Goal: Find specific page/section: Find specific page/section

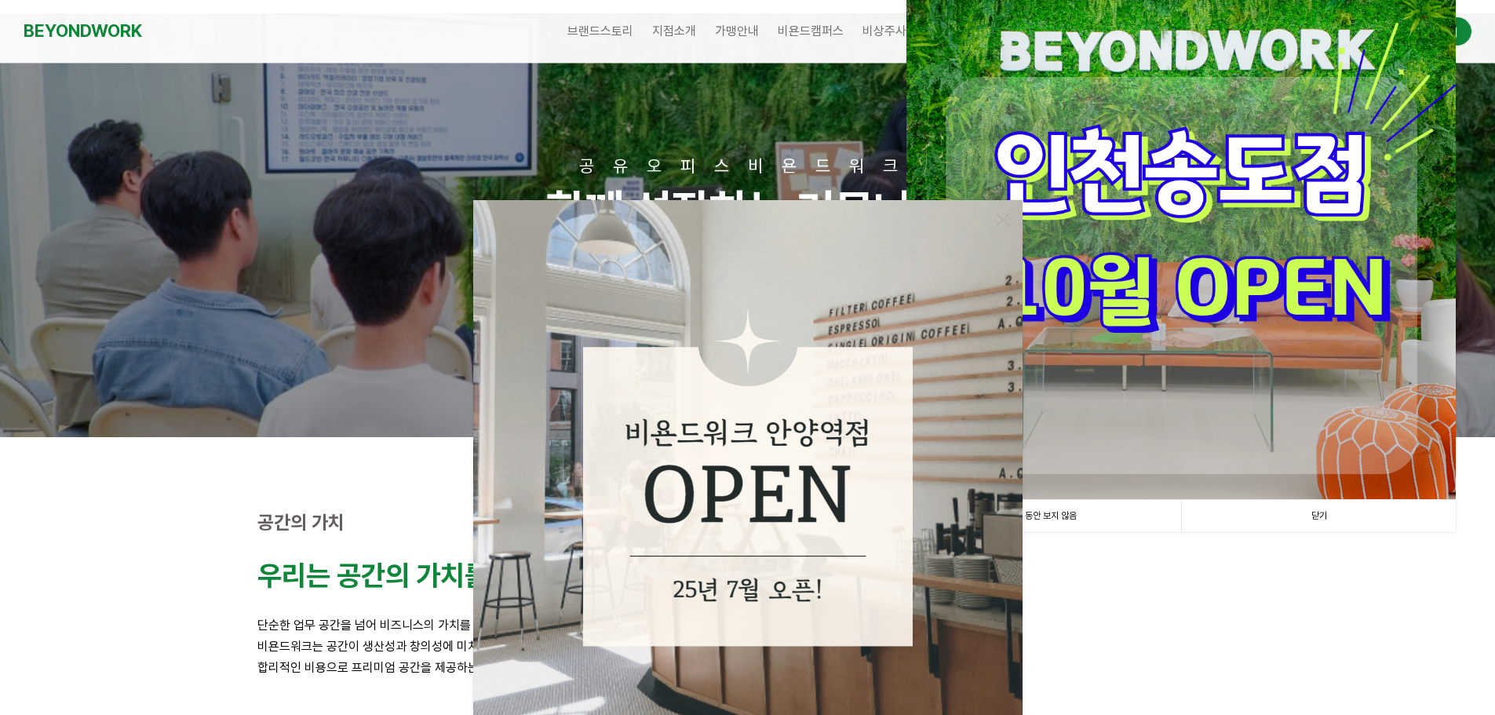
scroll to position [78, 0]
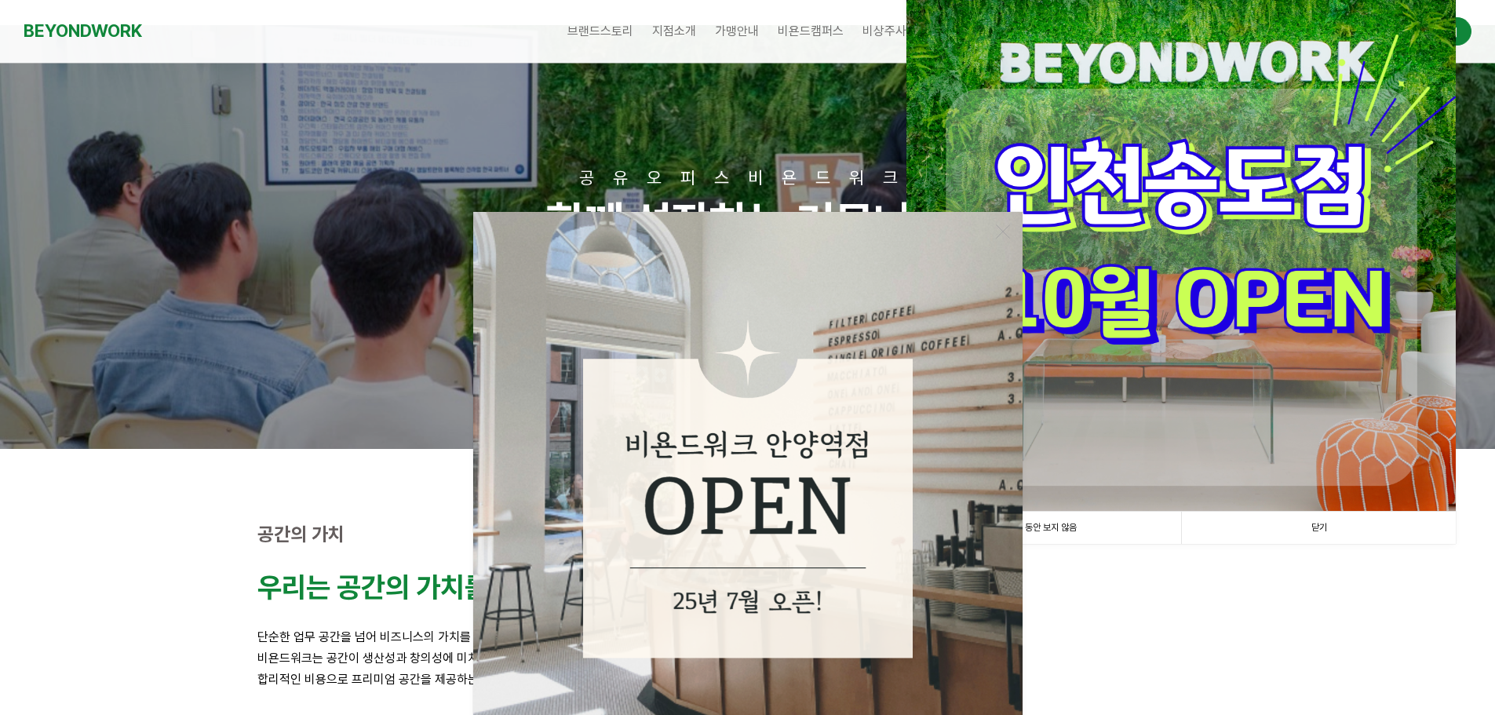
scroll to position [0, 0]
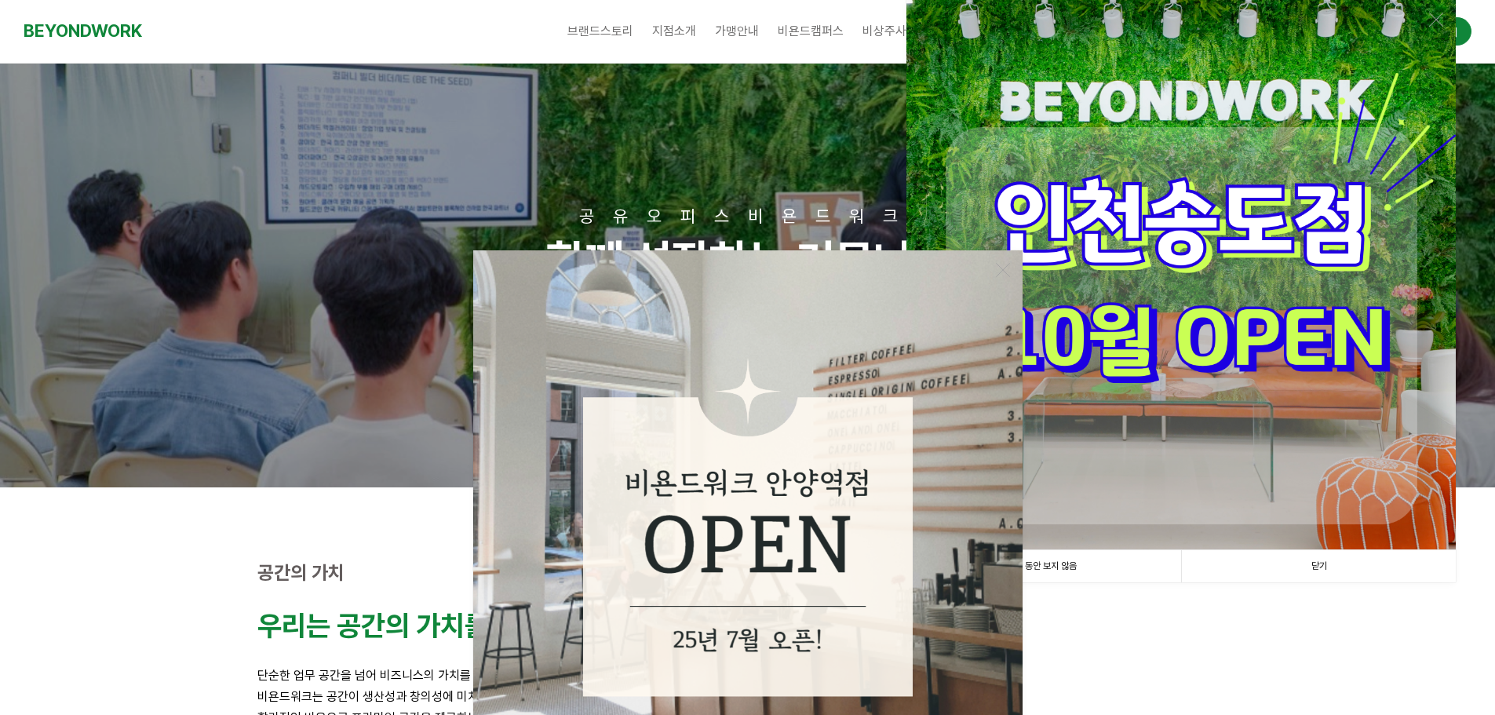
click at [1321, 560] on link "닫기" at bounding box center [1318, 566] width 275 height 32
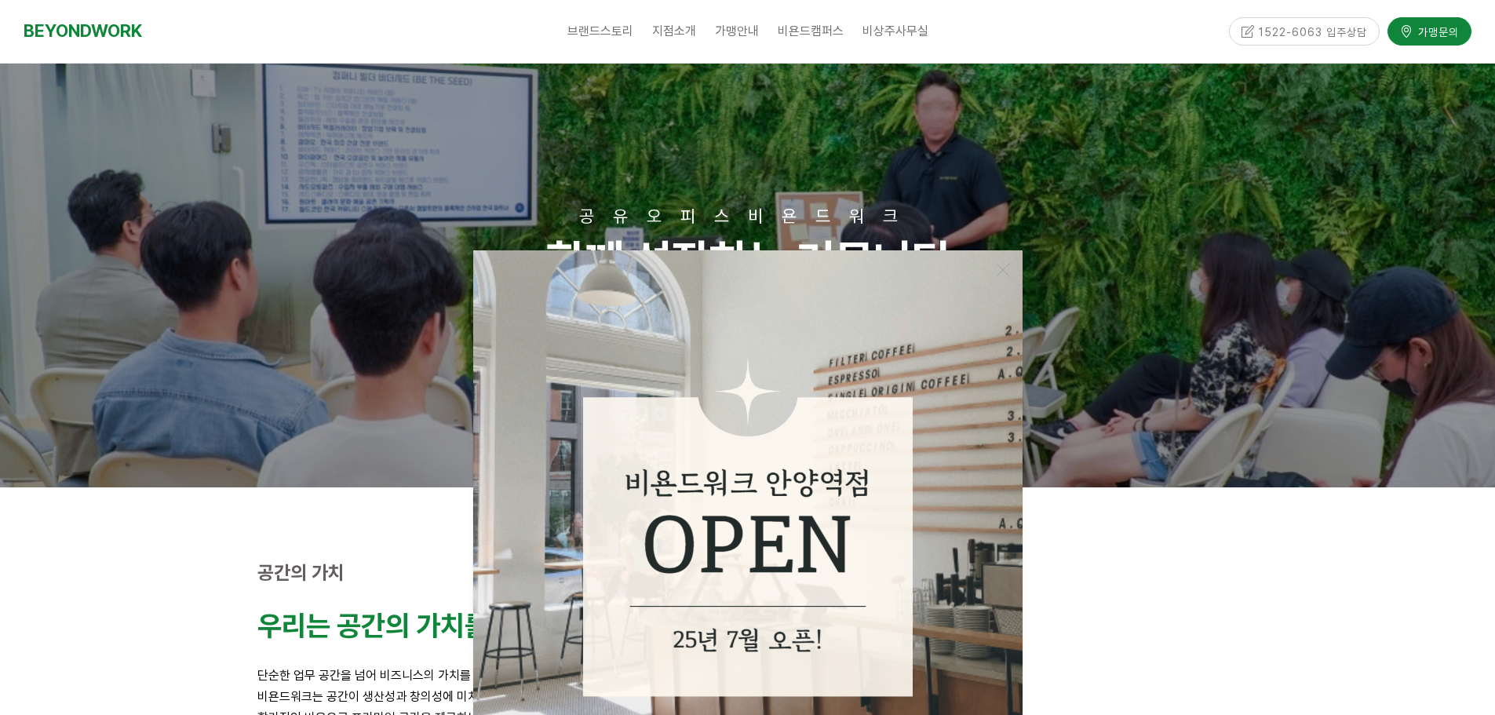
drag, startPoint x: 764, startPoint y: 598, endPoint x: 664, endPoint y: 329, distance: 287.1
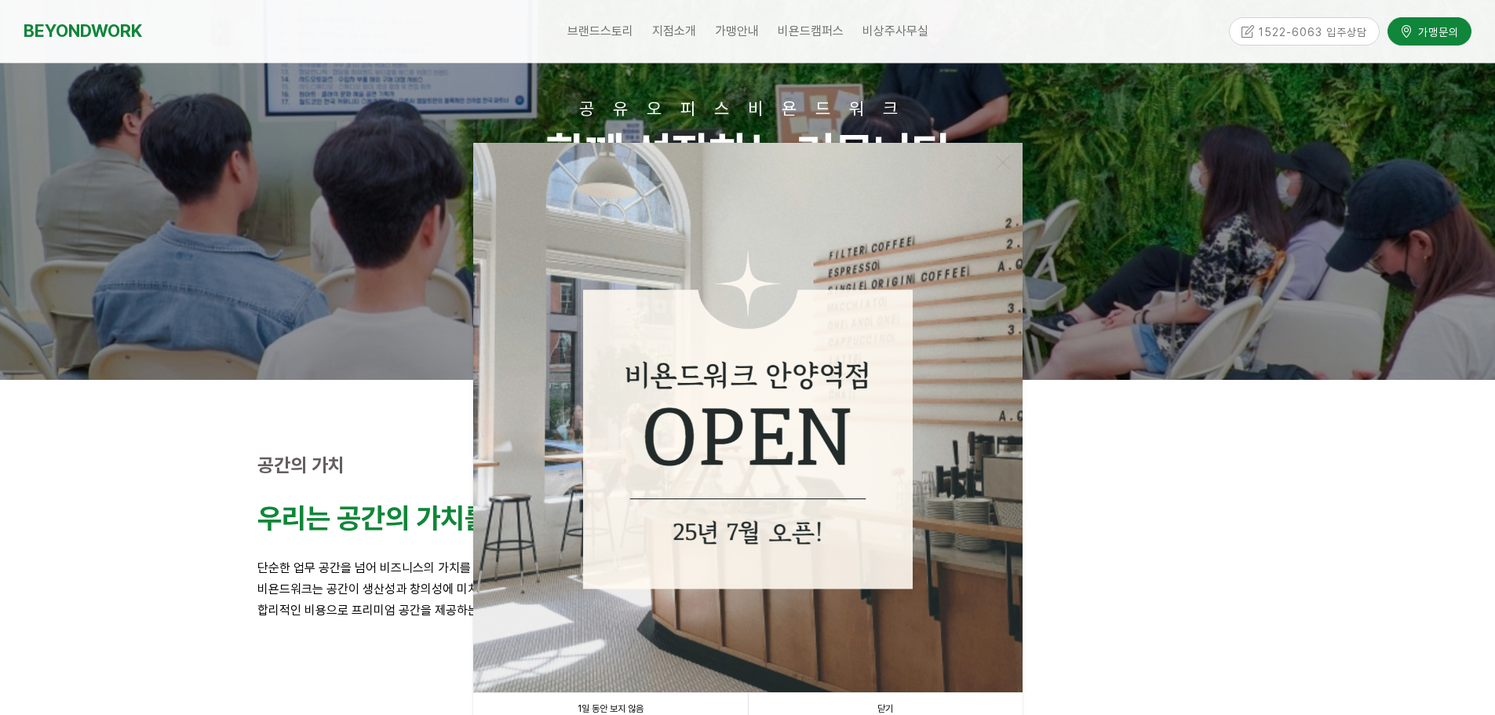
scroll to position [235, 0]
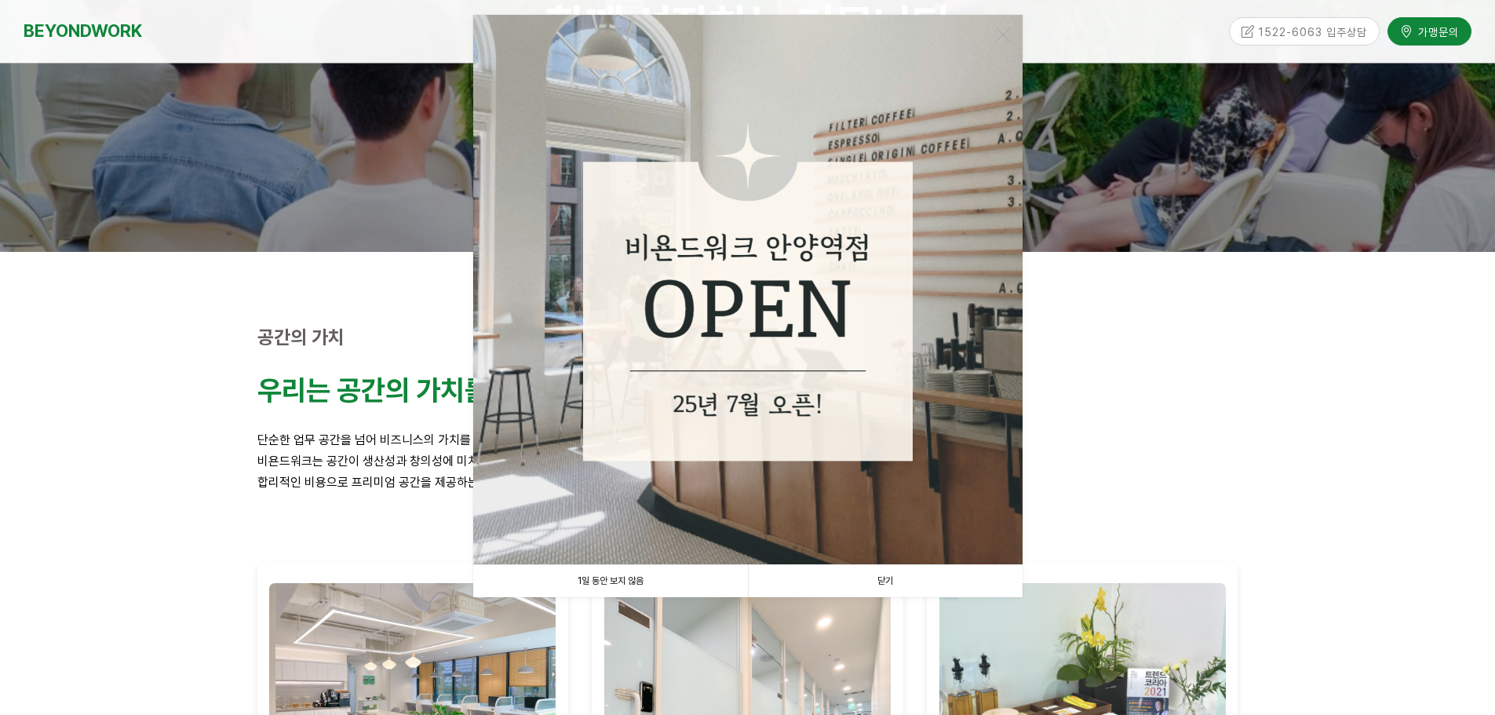
click at [888, 571] on link "닫기" at bounding box center [885, 581] width 275 height 32
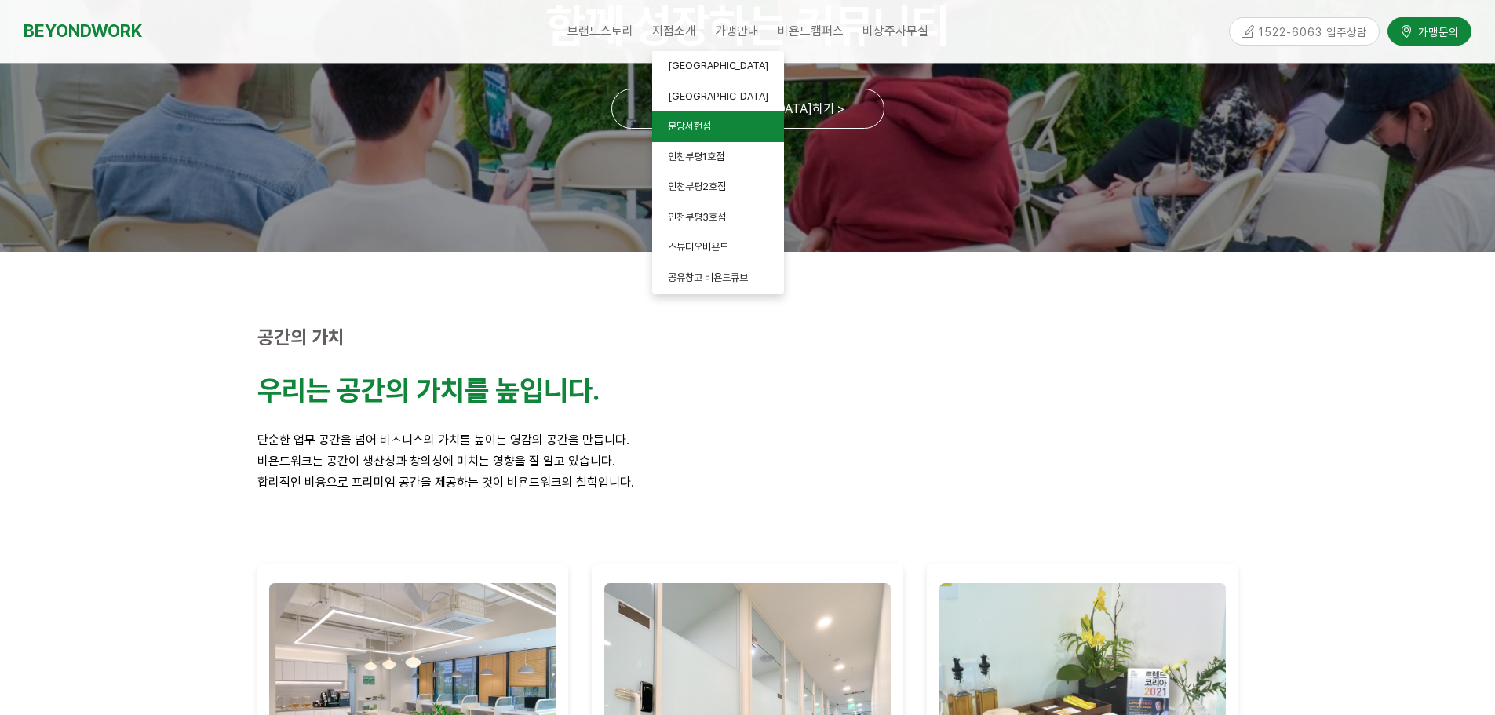
click at [689, 131] on span "분당서현점" at bounding box center [689, 126] width 43 height 12
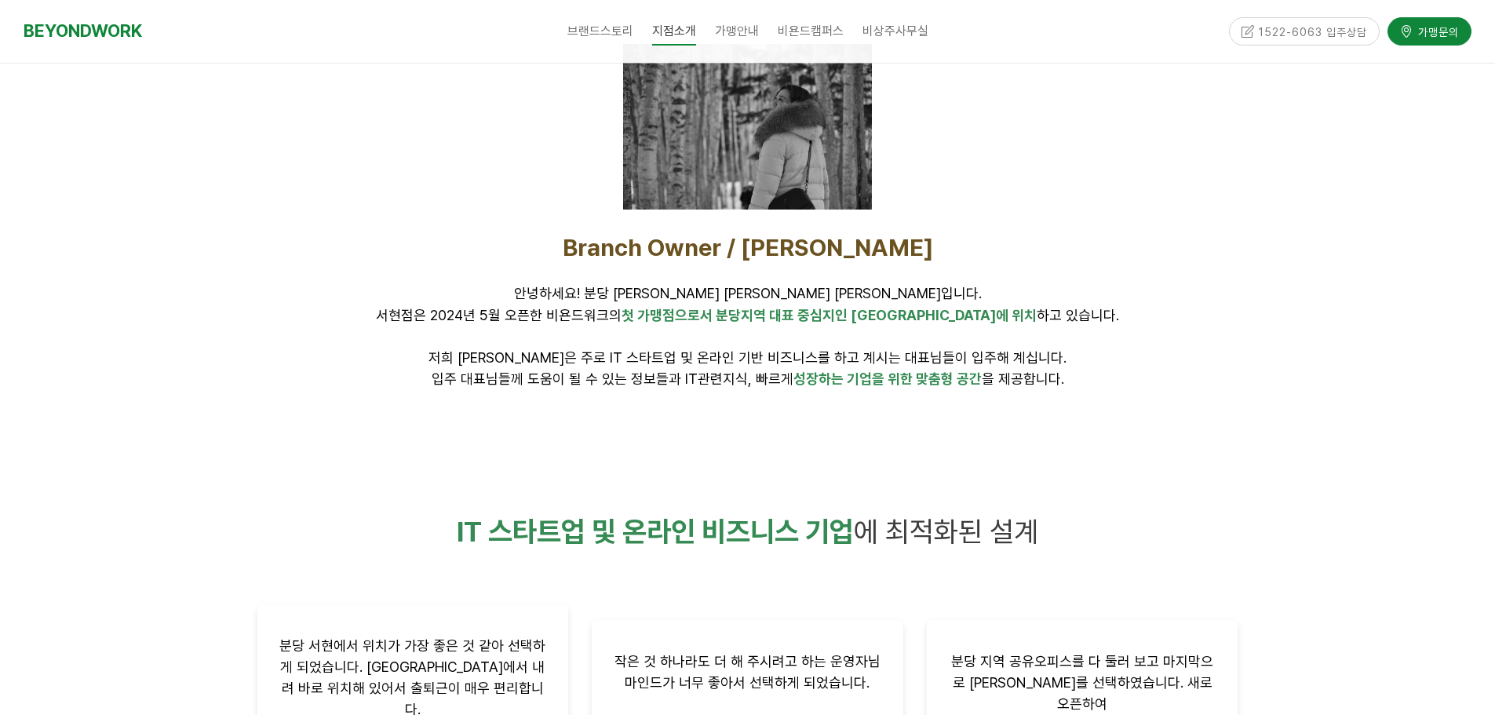
scroll to position [471, 0]
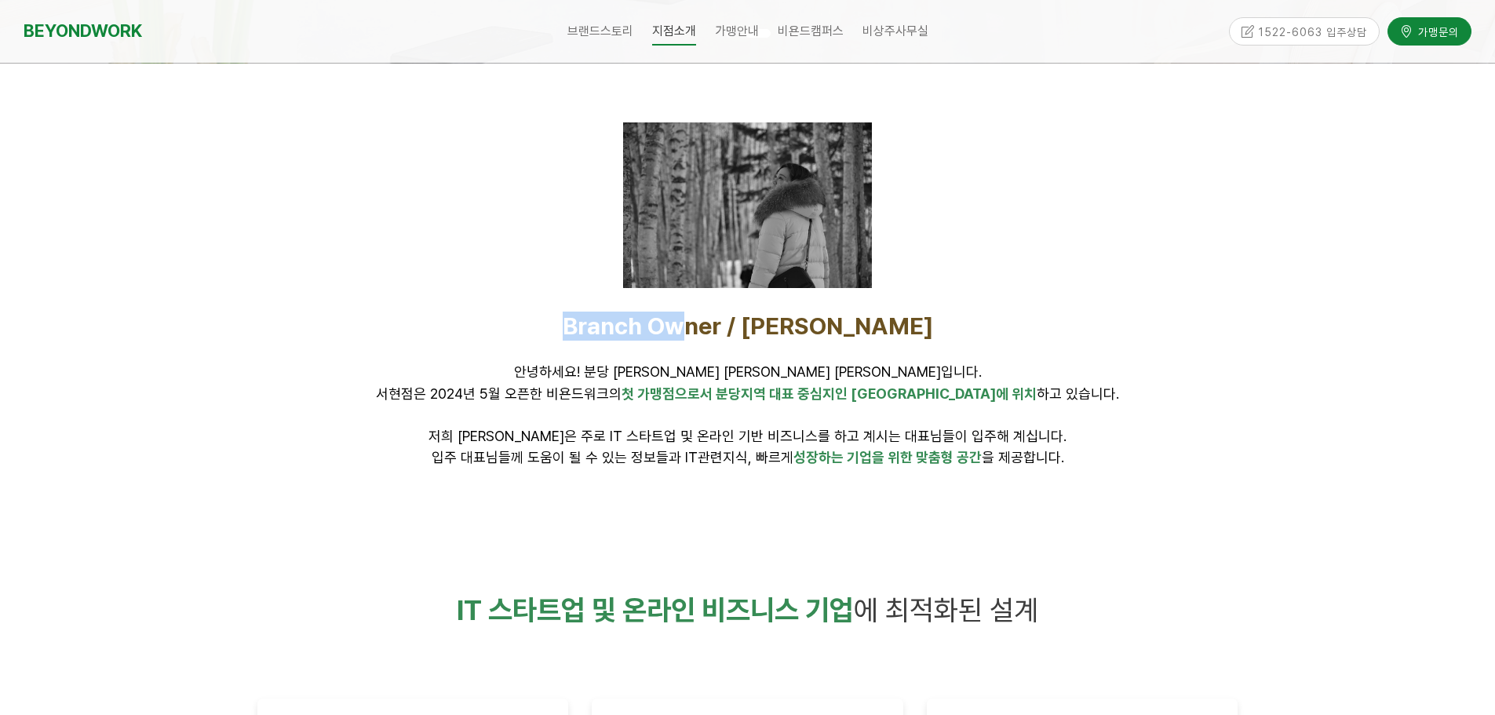
drag, startPoint x: 629, startPoint y: 329, endPoint x: 750, endPoint y: 329, distance: 120.9
click at [750, 329] on span "Branch Owner / [PERSON_NAME]" at bounding box center [748, 326] width 370 height 28
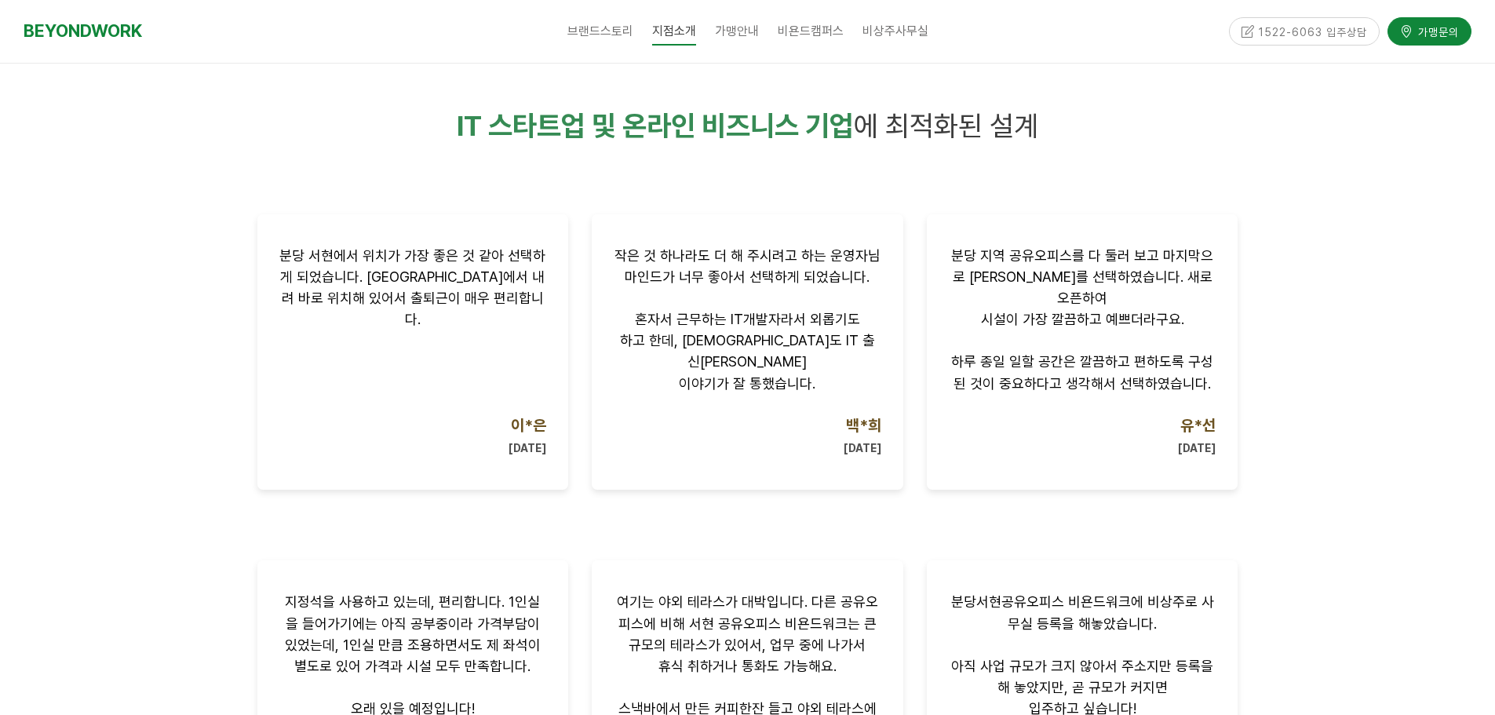
scroll to position [942, 0]
